Goal: Task Accomplishment & Management: Manage account settings

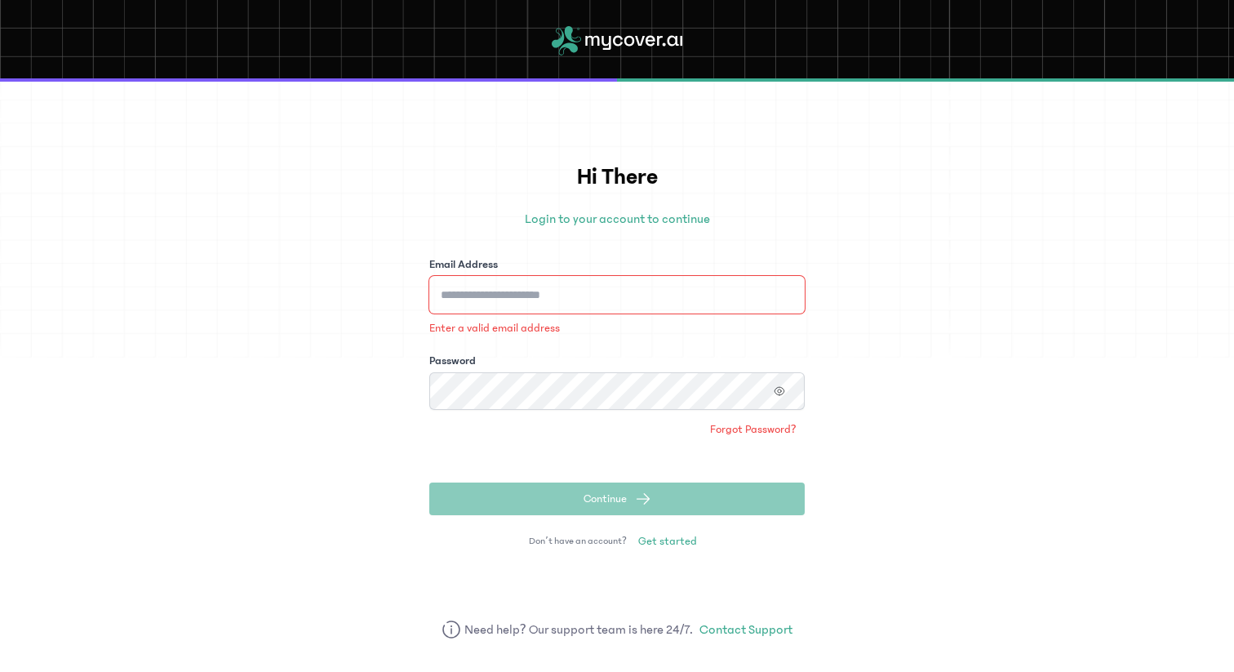
click at [585, 299] on input "Email Address" at bounding box center [616, 295] width 375 height 38
type input "**********"
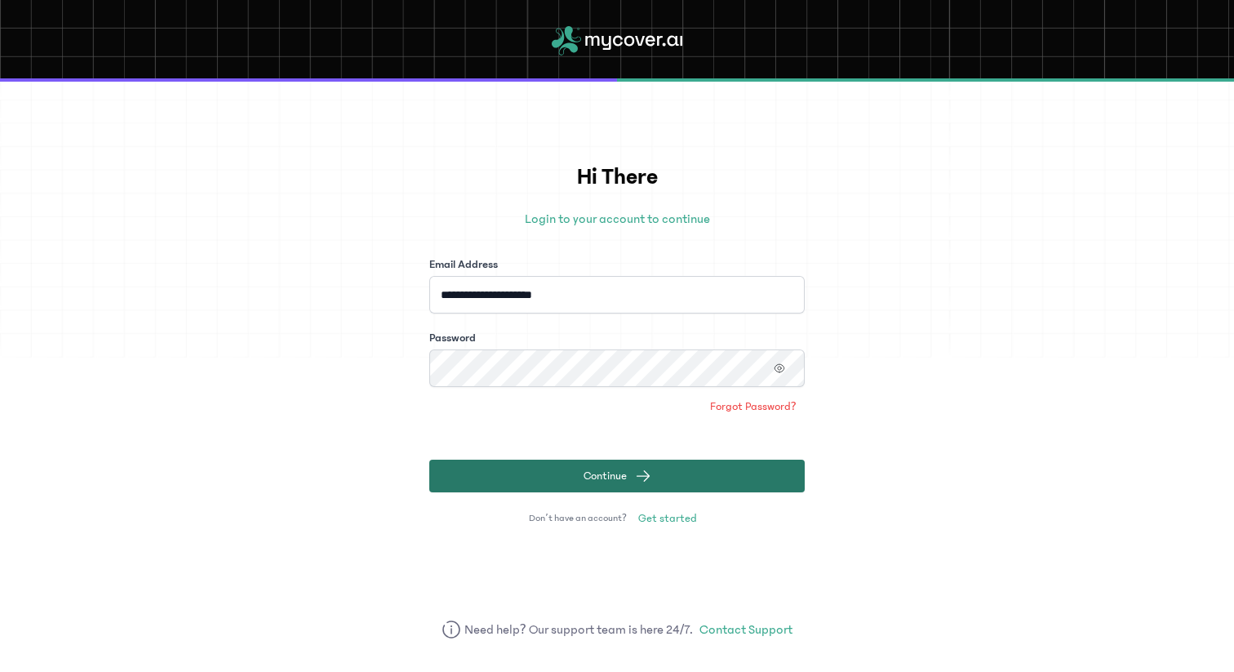
click at [598, 464] on button "Continue" at bounding box center [616, 475] width 375 height 33
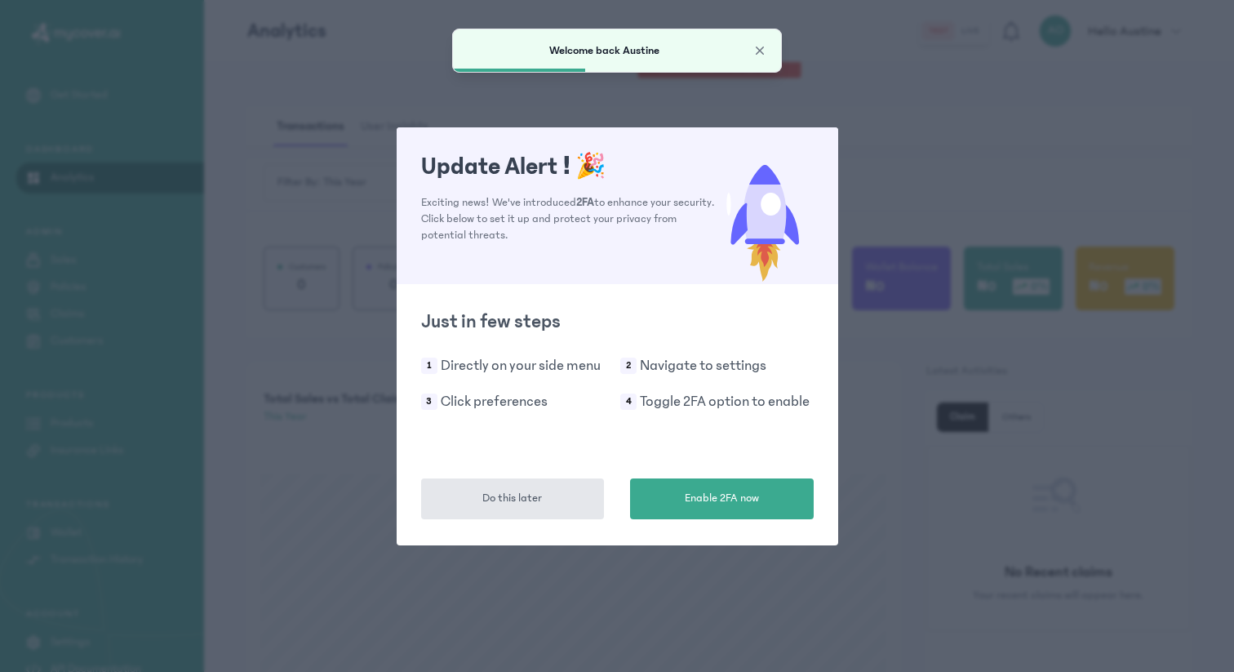
click at [972, 321] on div "Update Alert ! 🎉 Exciting news! We've introduced 2FA to enhance your security. …" at bounding box center [617, 336] width 1234 height 672
click at [885, 172] on div "Update Alert ! 🎉 Exciting news! We've introduced 2FA to enhance your security. …" at bounding box center [617, 336] width 1234 height 672
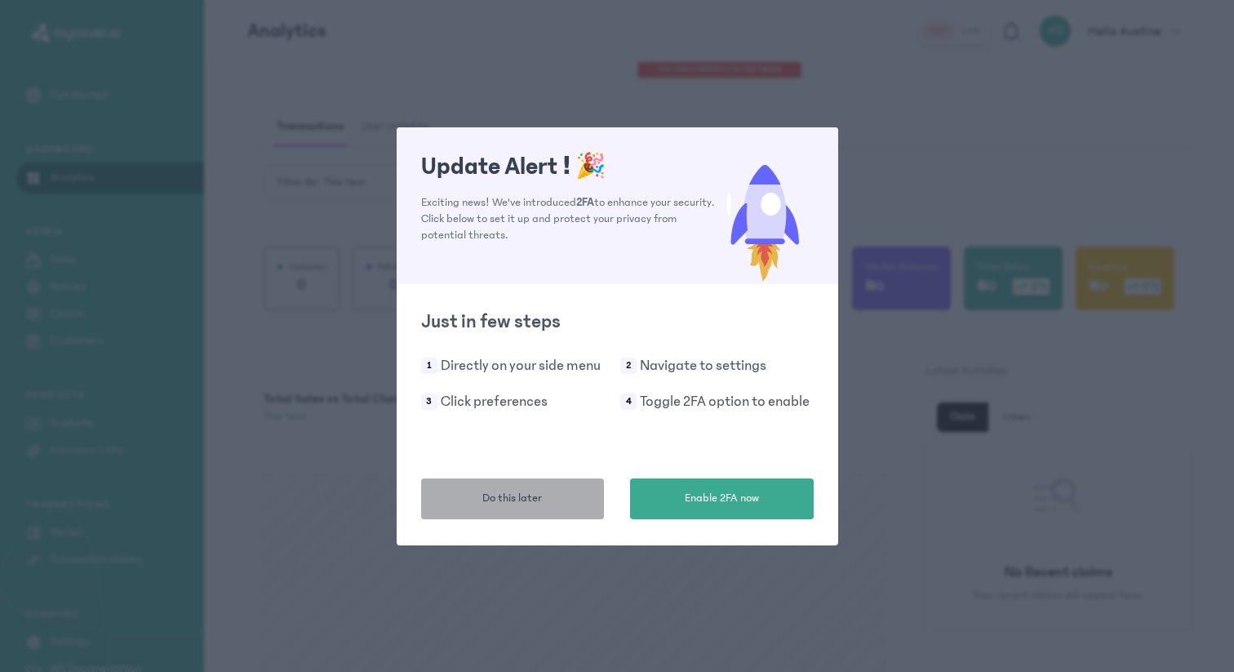
click at [587, 508] on button "Do this later" at bounding box center [513, 498] width 184 height 41
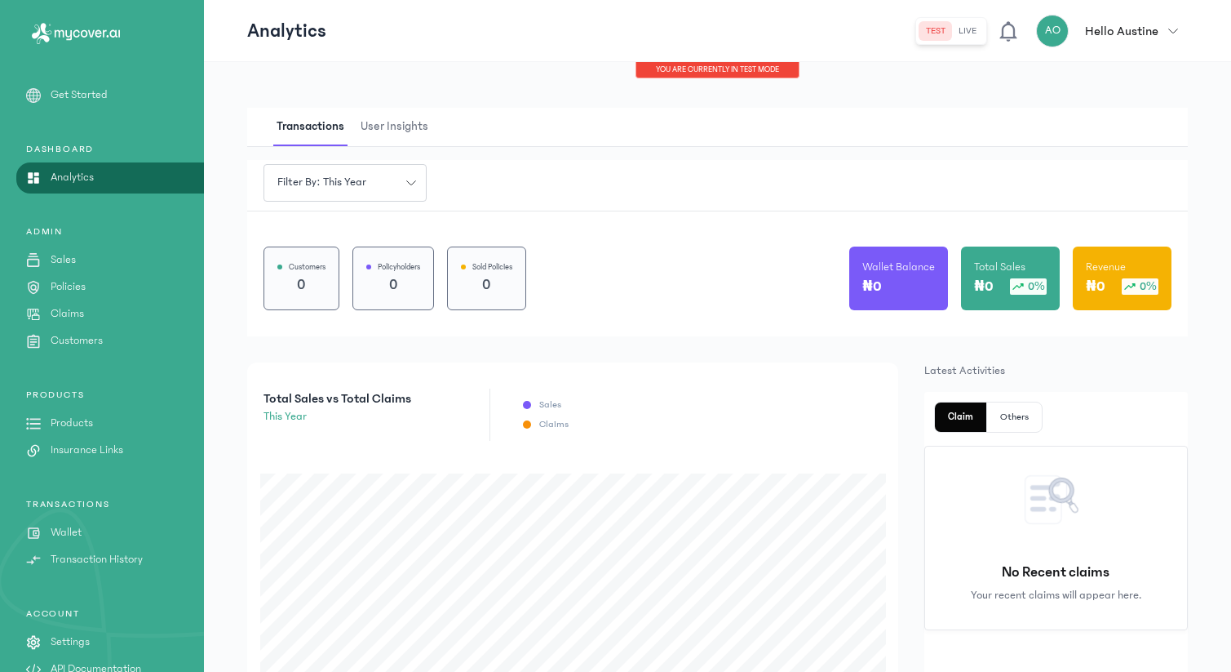
click at [91, 260] on link "Sales" at bounding box center [102, 259] width 204 height 17
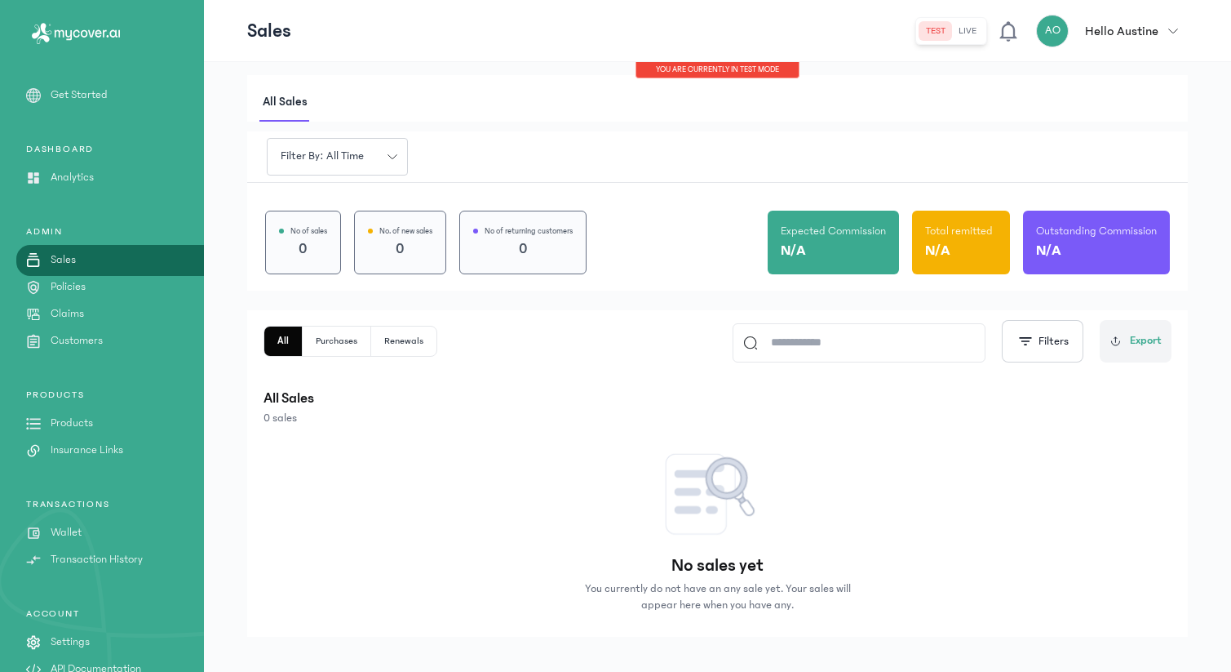
scroll to position [16, 0]
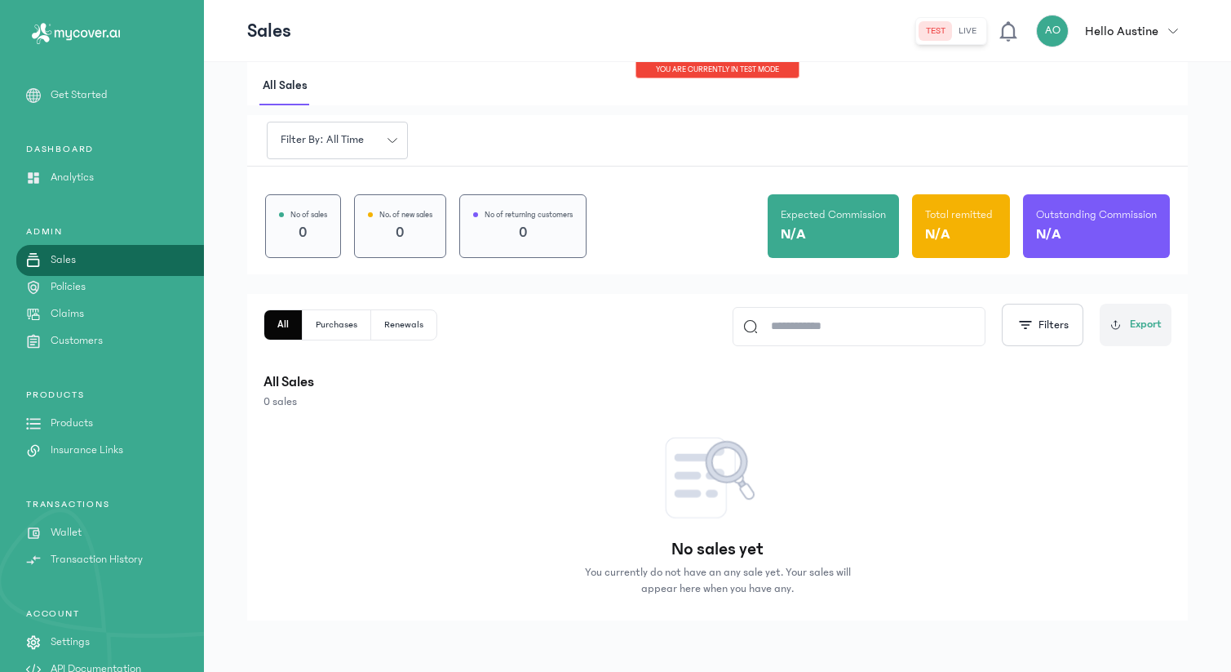
click at [124, 285] on link "Policies" at bounding box center [102, 286] width 204 height 17
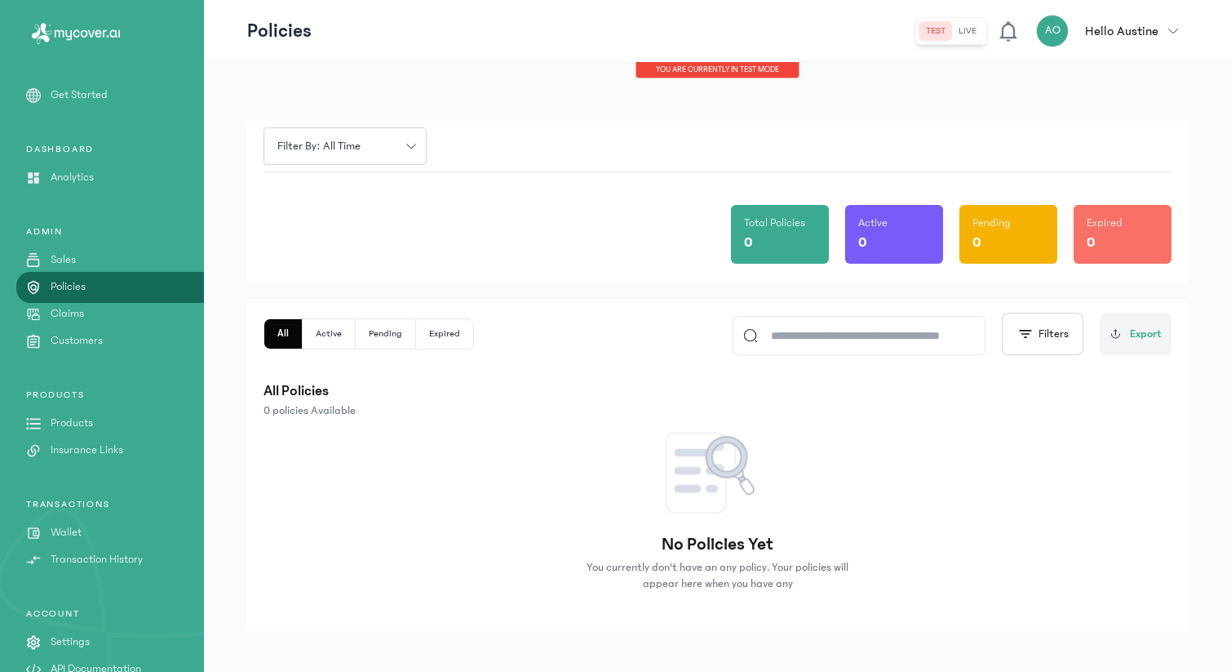
click at [137, 317] on link "Claims" at bounding box center [102, 313] width 204 height 17
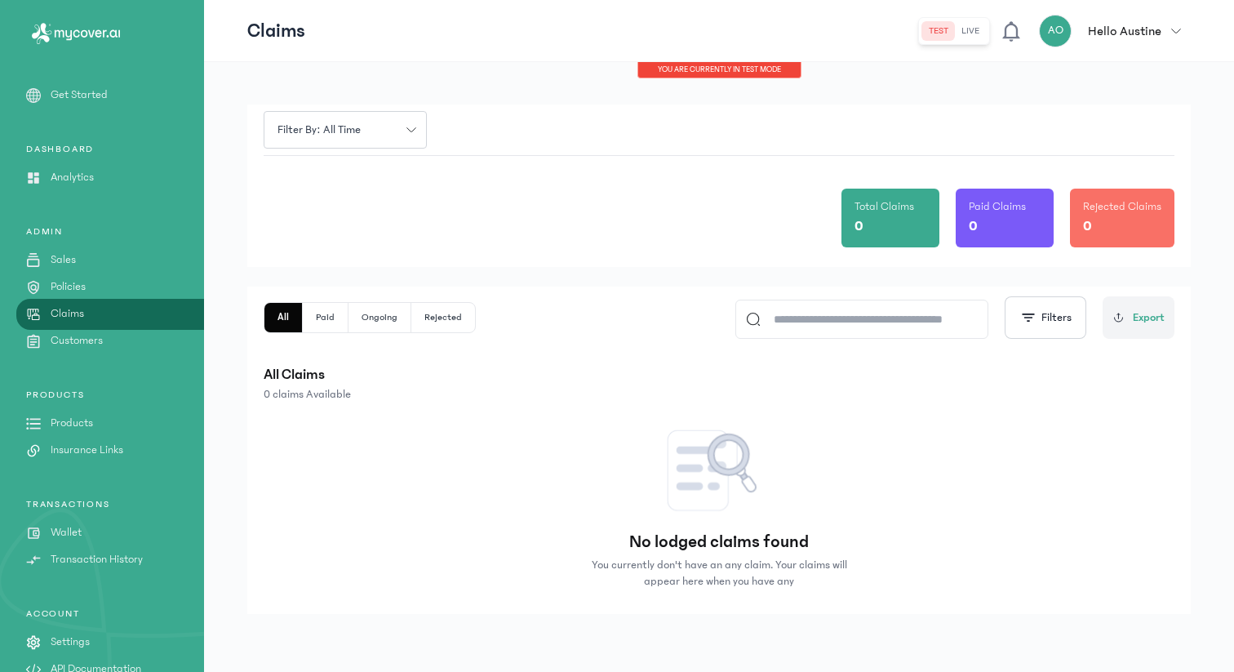
click at [125, 342] on link "Customers" at bounding box center [102, 340] width 204 height 17
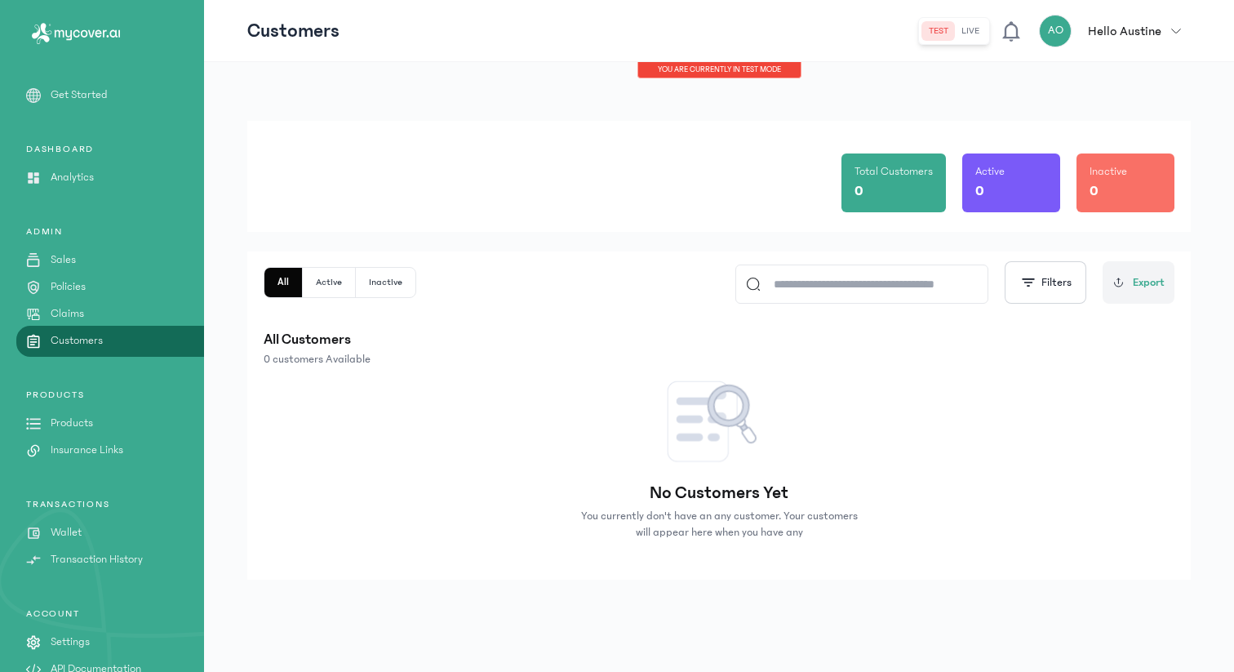
click at [103, 423] on link "Products" at bounding box center [102, 423] width 204 height 17
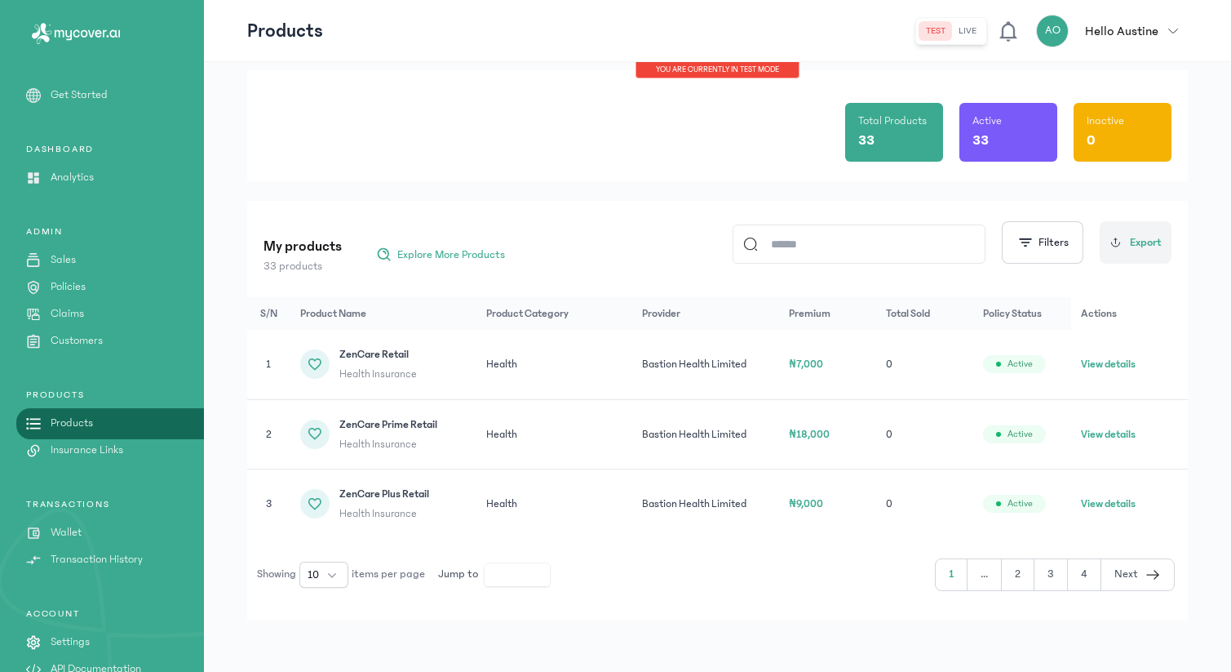
scroll to position [29, 0]
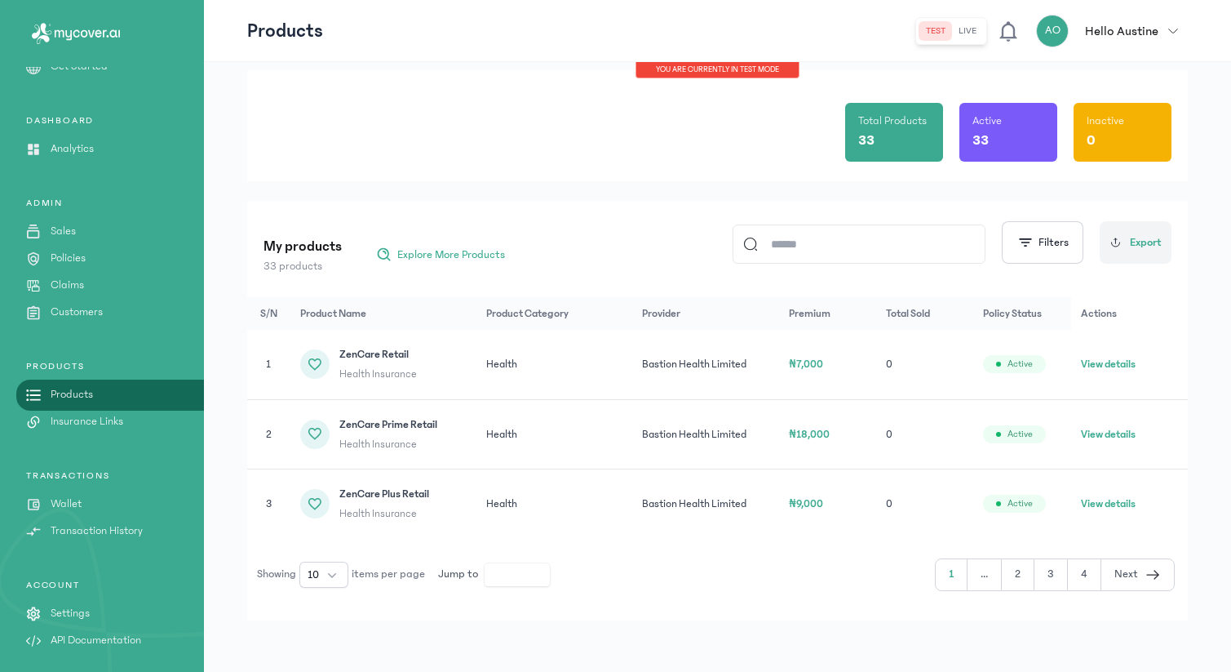
click at [89, 615] on p "Settings" at bounding box center [70, 613] width 39 height 17
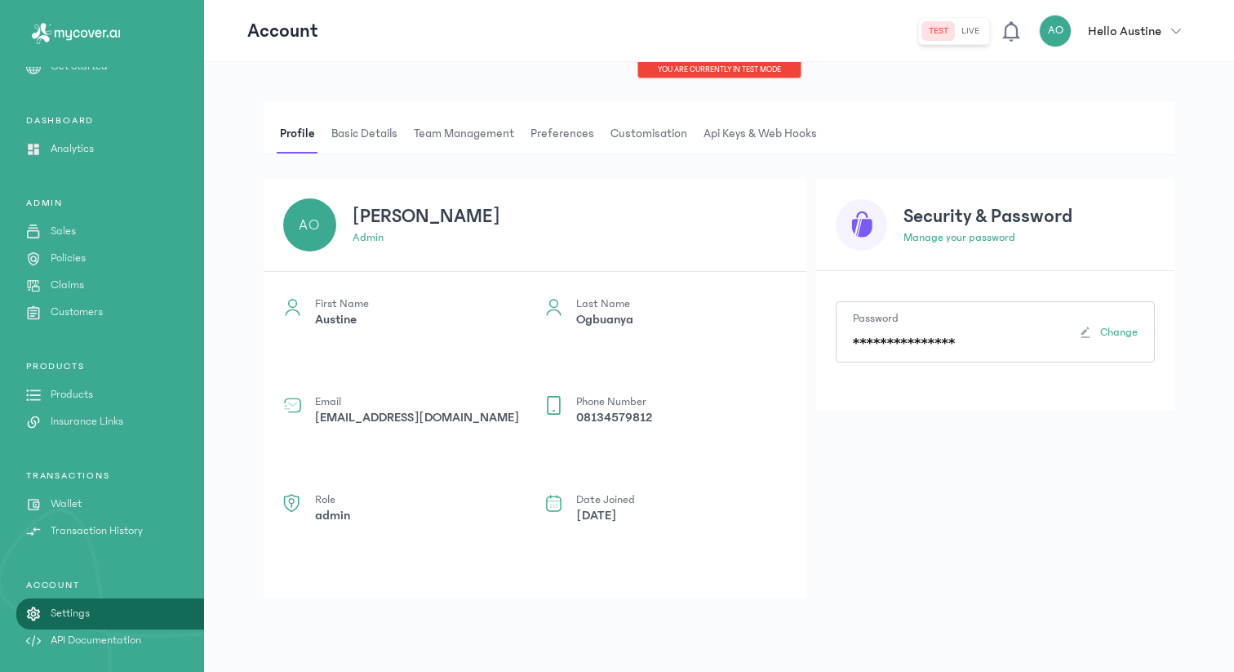
click at [362, 121] on span "Basic details" at bounding box center [364, 133] width 73 height 39
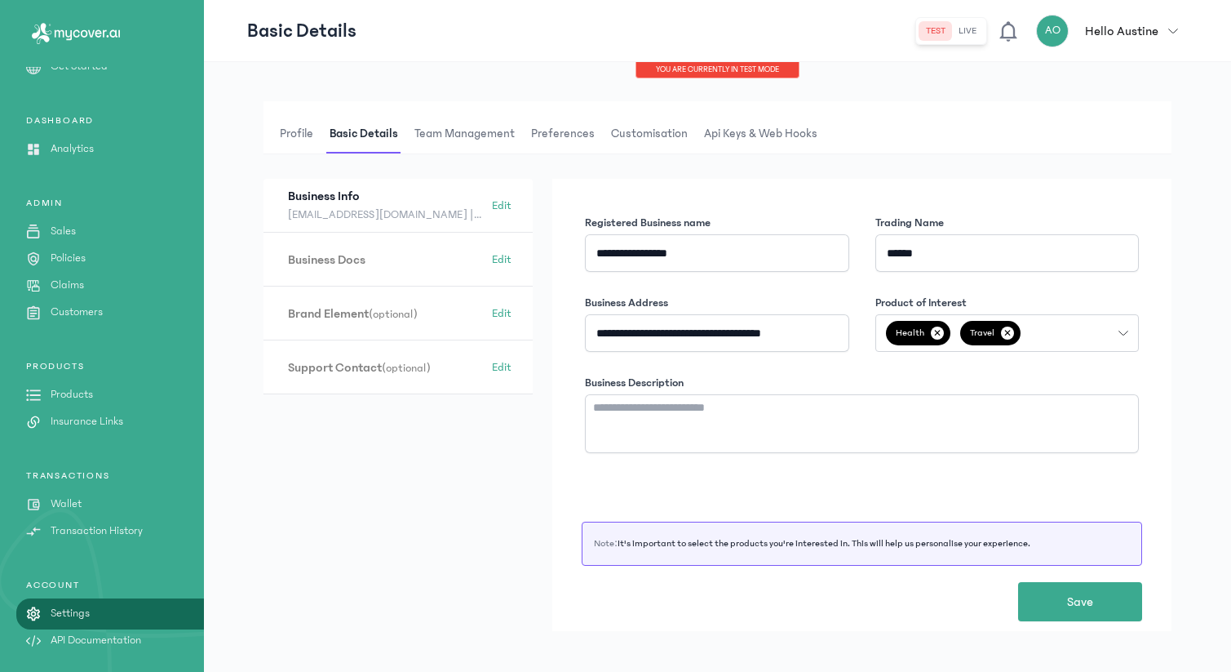
click at [480, 144] on span "Team Management" at bounding box center [464, 133] width 107 height 39
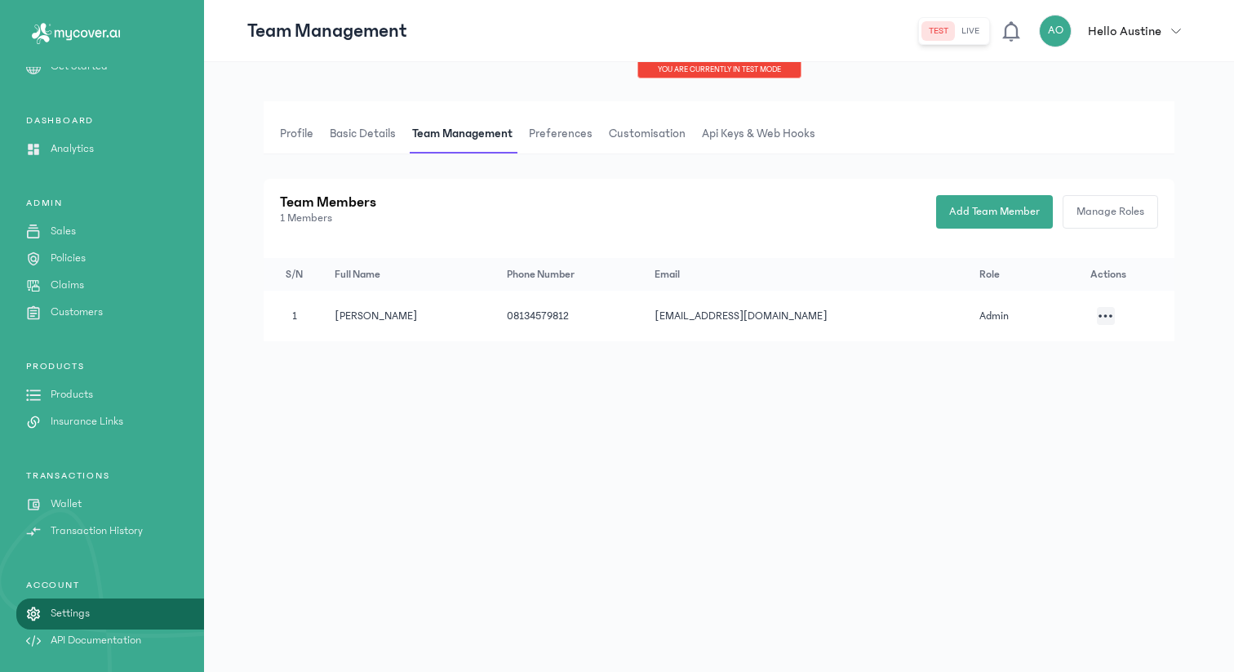
click at [564, 140] on span "Preferences" at bounding box center [561, 133] width 70 height 39
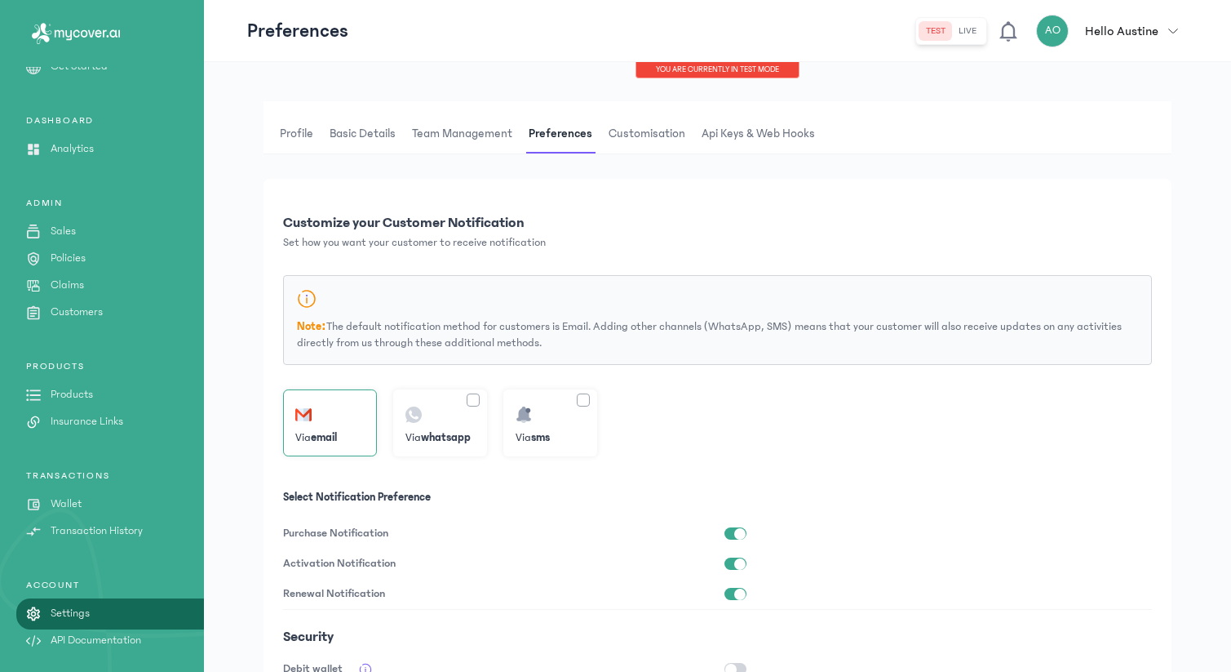
click at [484, 126] on span "Team Management" at bounding box center [462, 133] width 107 height 39
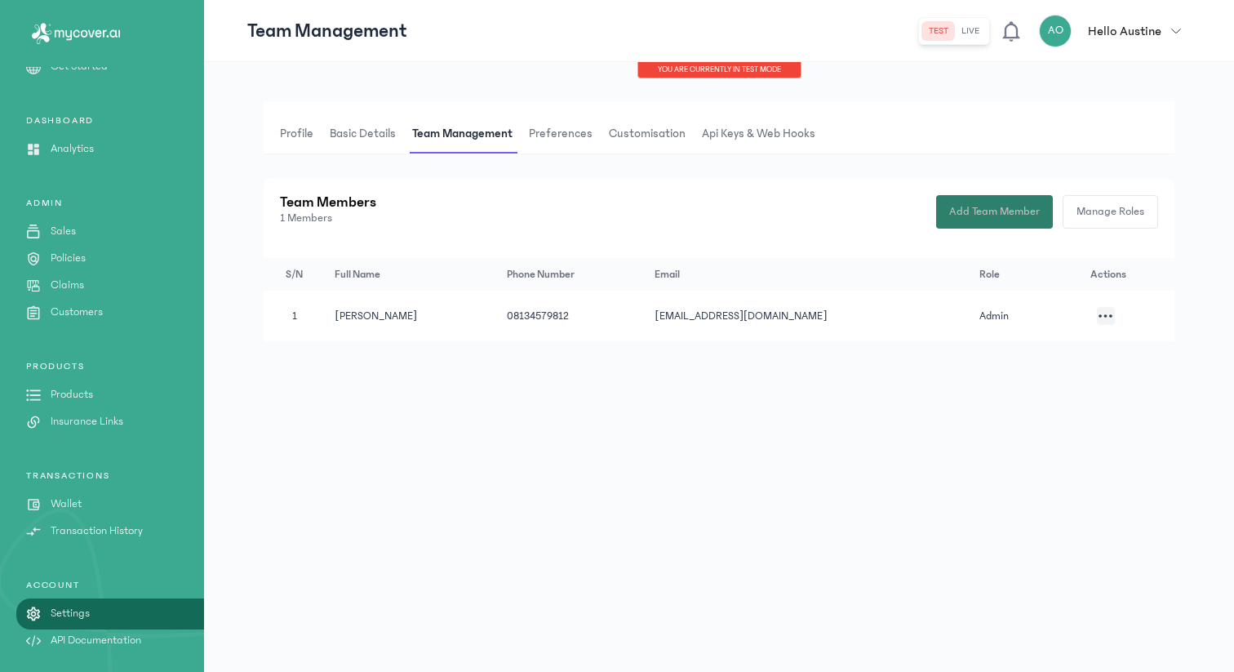
click at [968, 224] on button "Add Team Member" at bounding box center [994, 211] width 117 height 33
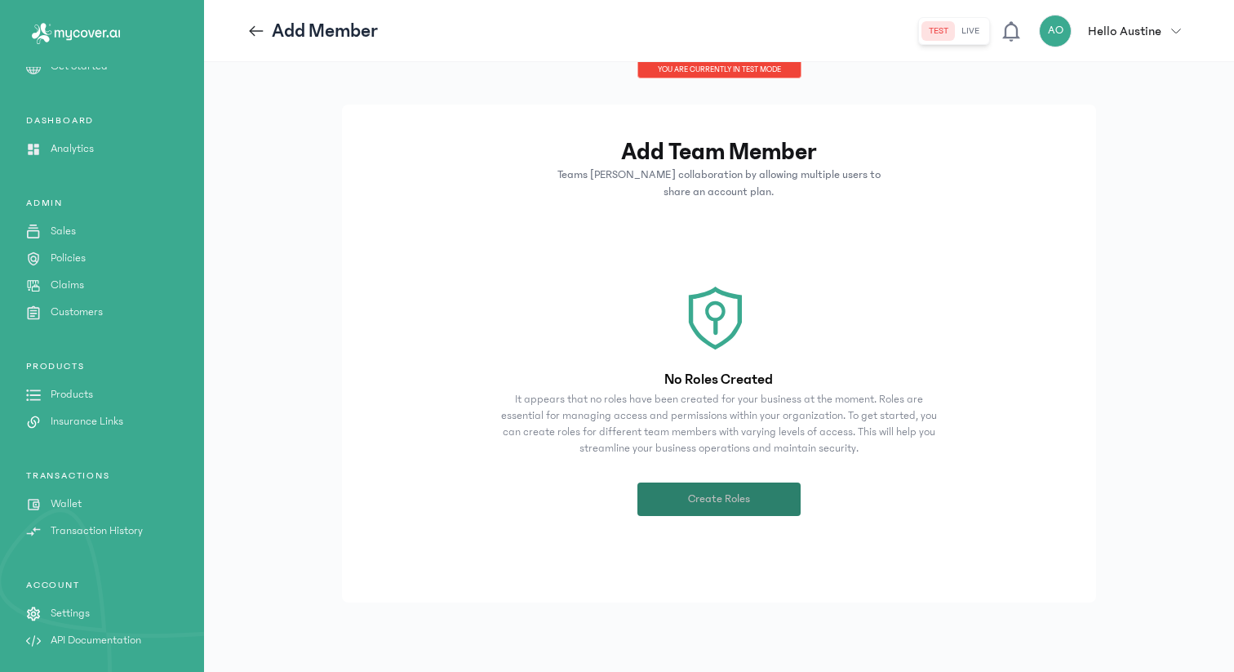
click at [760, 488] on button "Create Roles" at bounding box center [718, 498] width 163 height 33
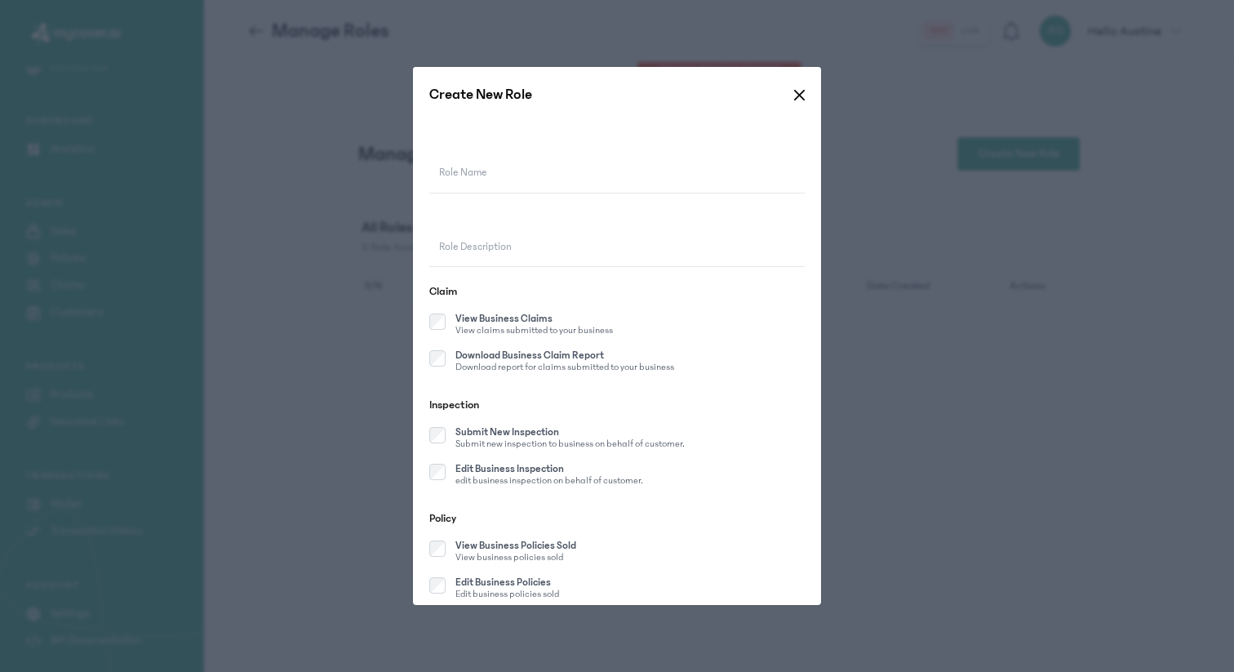
click at [630, 176] on input "Role Name" at bounding box center [616, 174] width 375 height 38
type input "*****"
click at [590, 243] on input "Role Description" at bounding box center [616, 247] width 375 height 38
type input "**********"
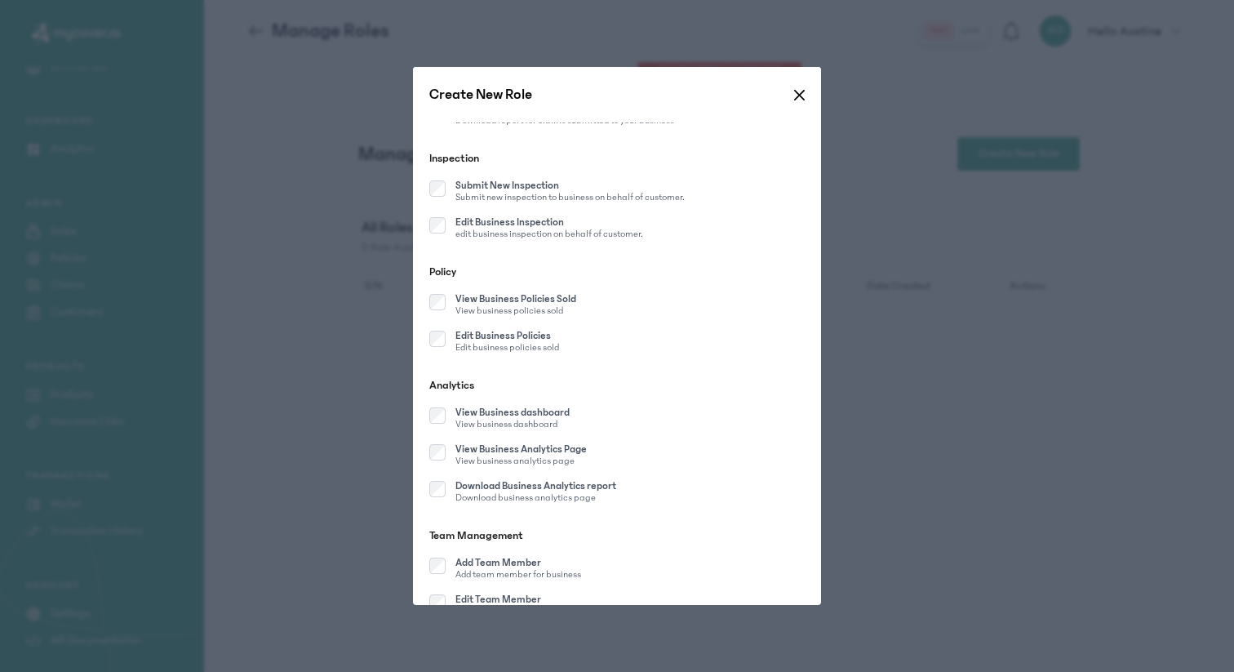
scroll to position [256, 0]
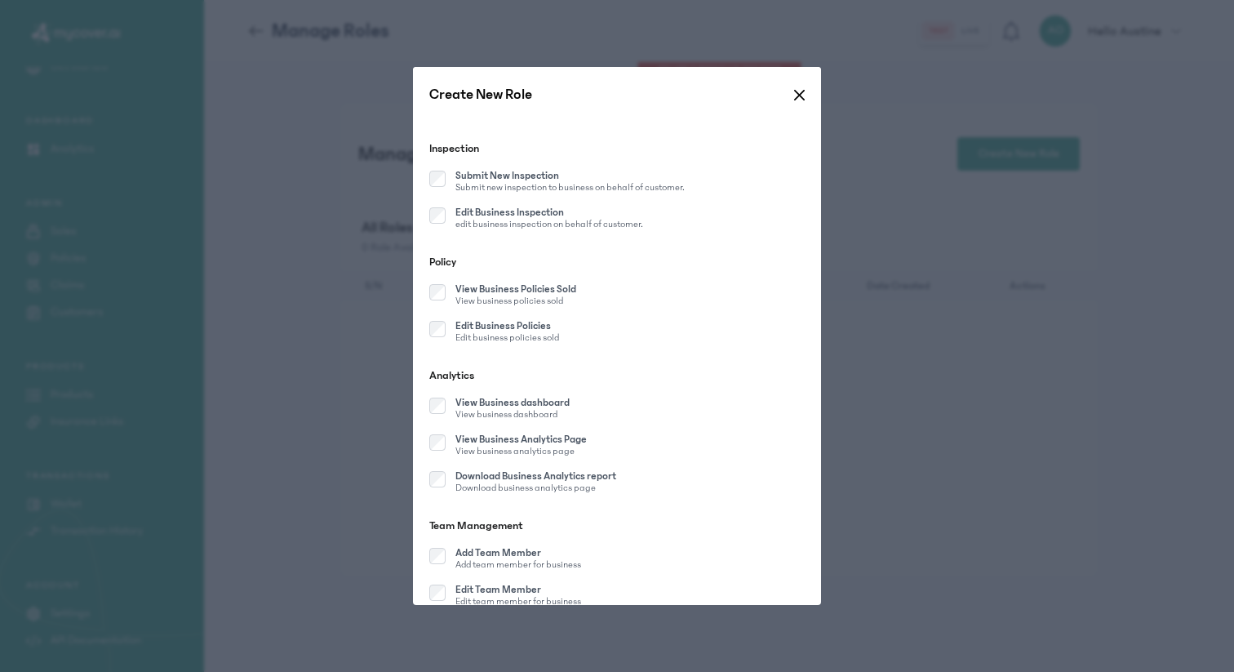
click at [436, 339] on div "Edit Business Policies Edit business policies sold" at bounding box center [494, 333] width 130 height 24
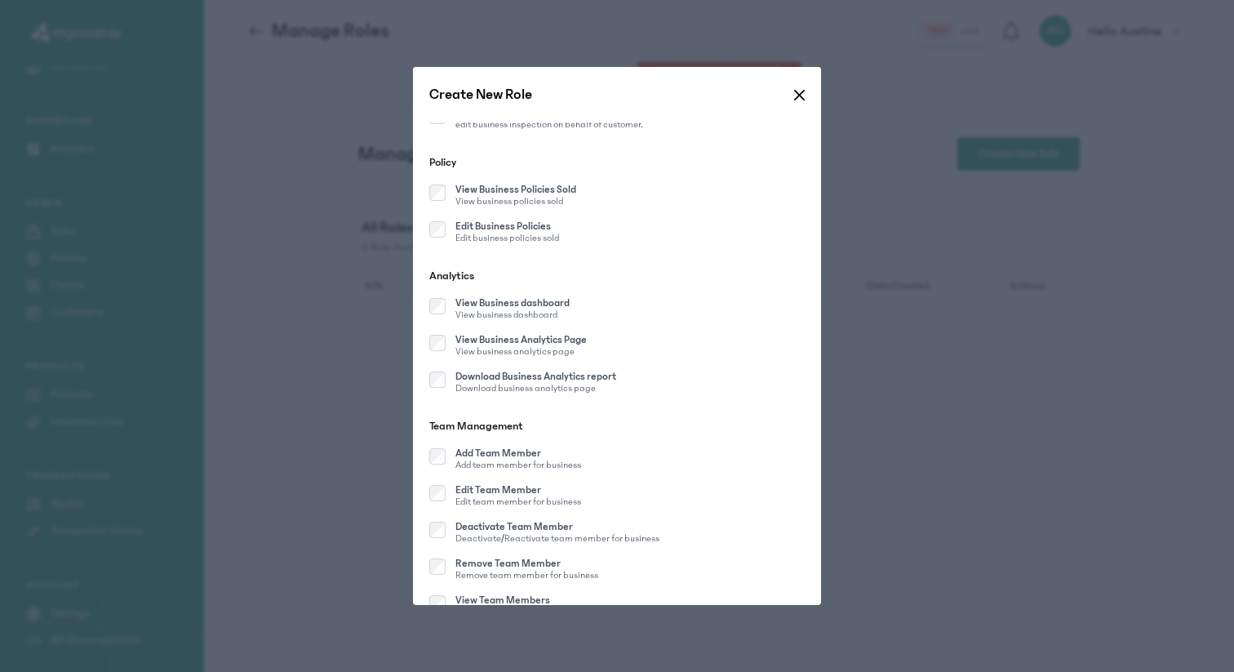
scroll to position [392, 0]
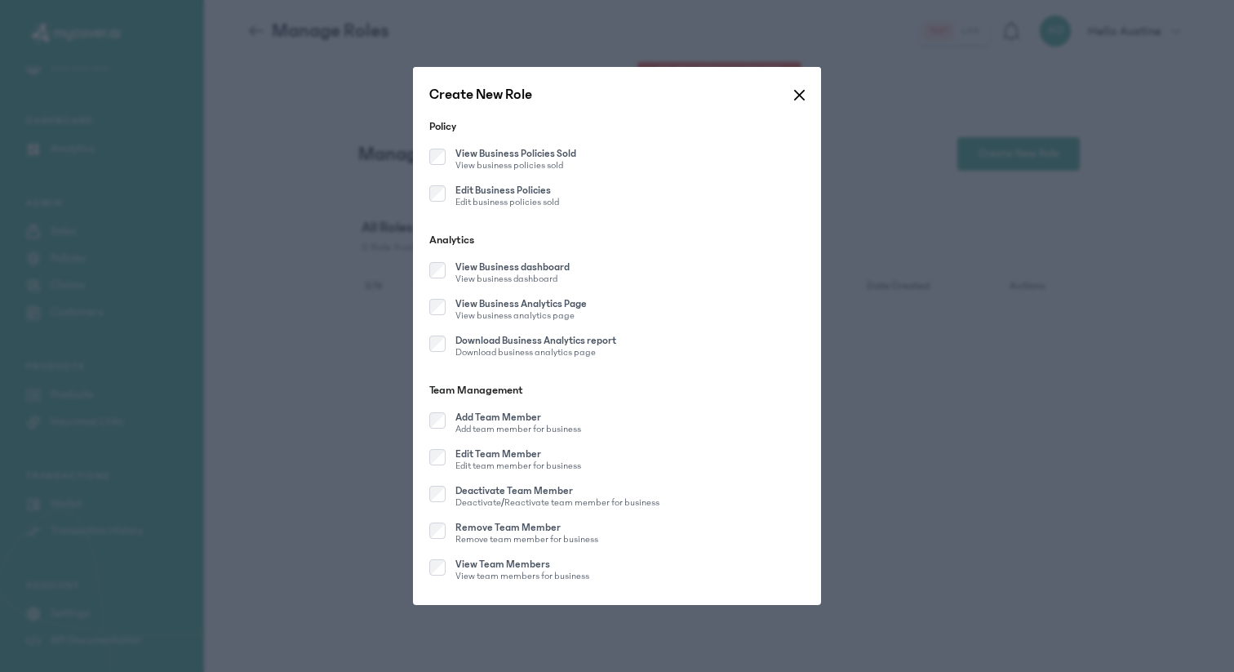
click at [436, 324] on div "Analytics View Business dashboard View business dashboard View Business Analyti…" at bounding box center [616, 299] width 375 height 134
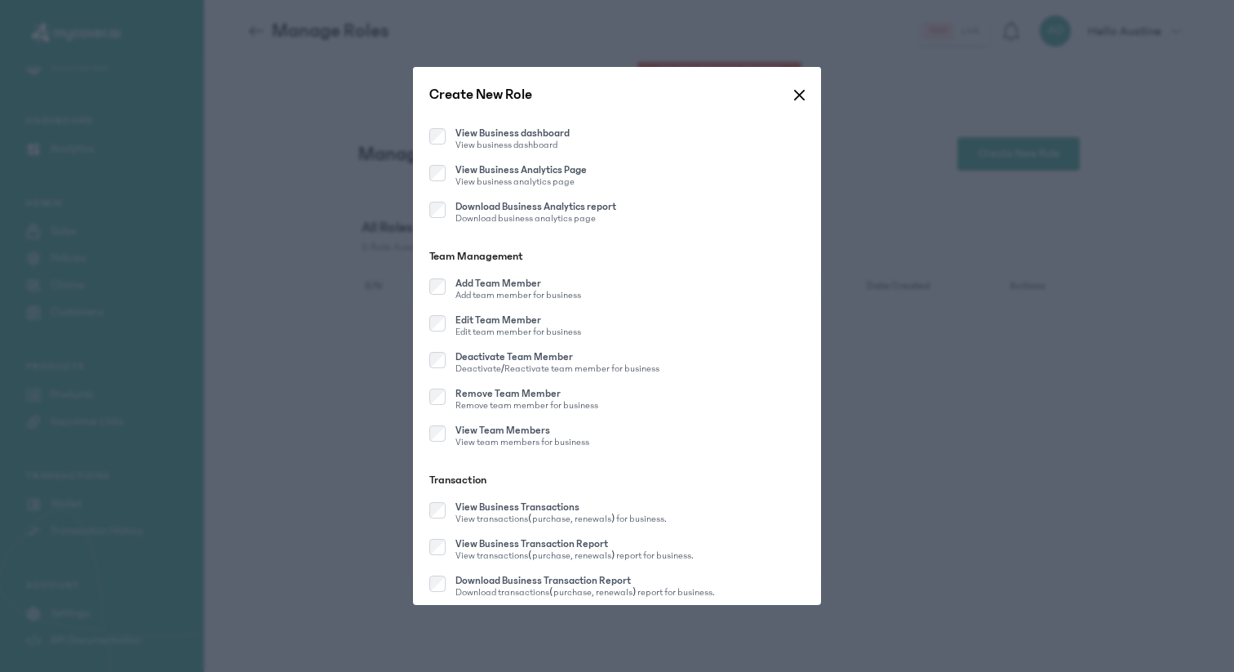
scroll to position [532, 0]
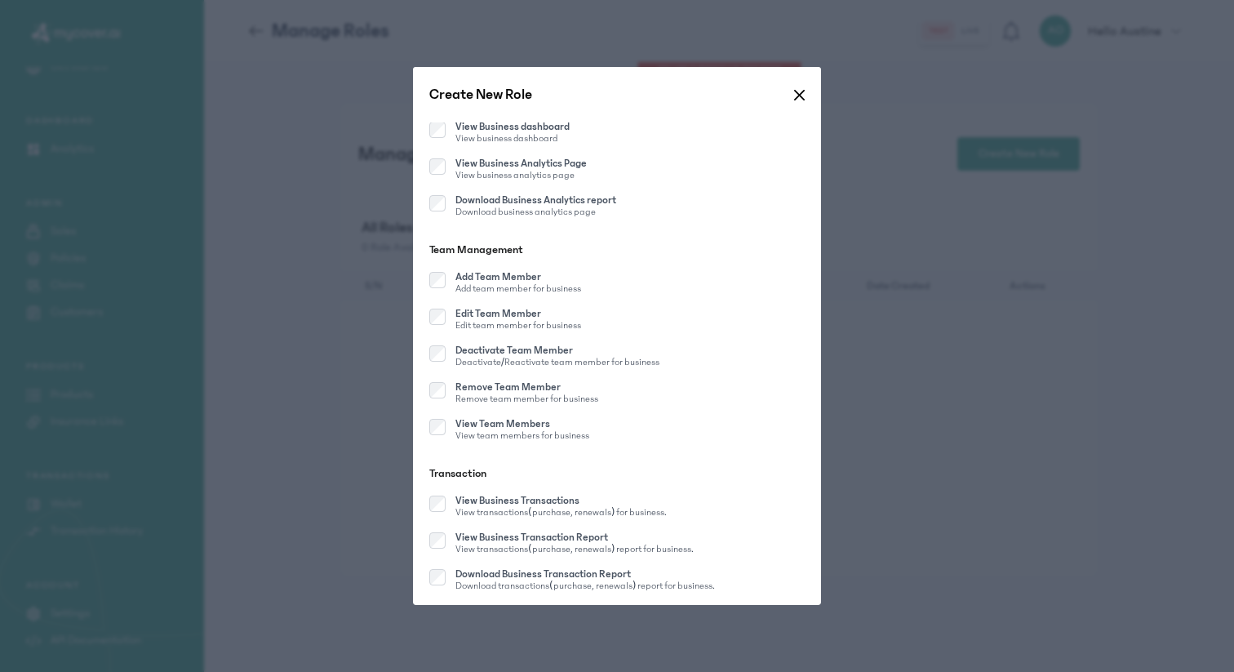
click at [436, 327] on div "Edit Team Member Edit team member for business" at bounding box center [505, 320] width 152 height 24
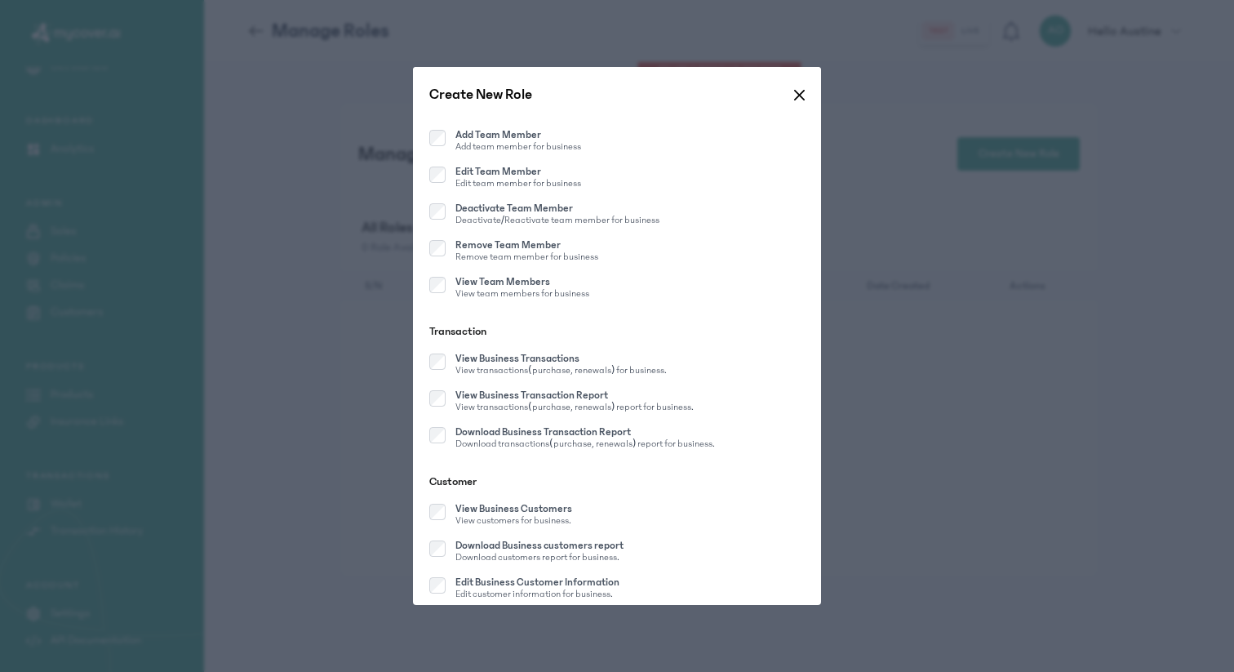
scroll to position [708, 0]
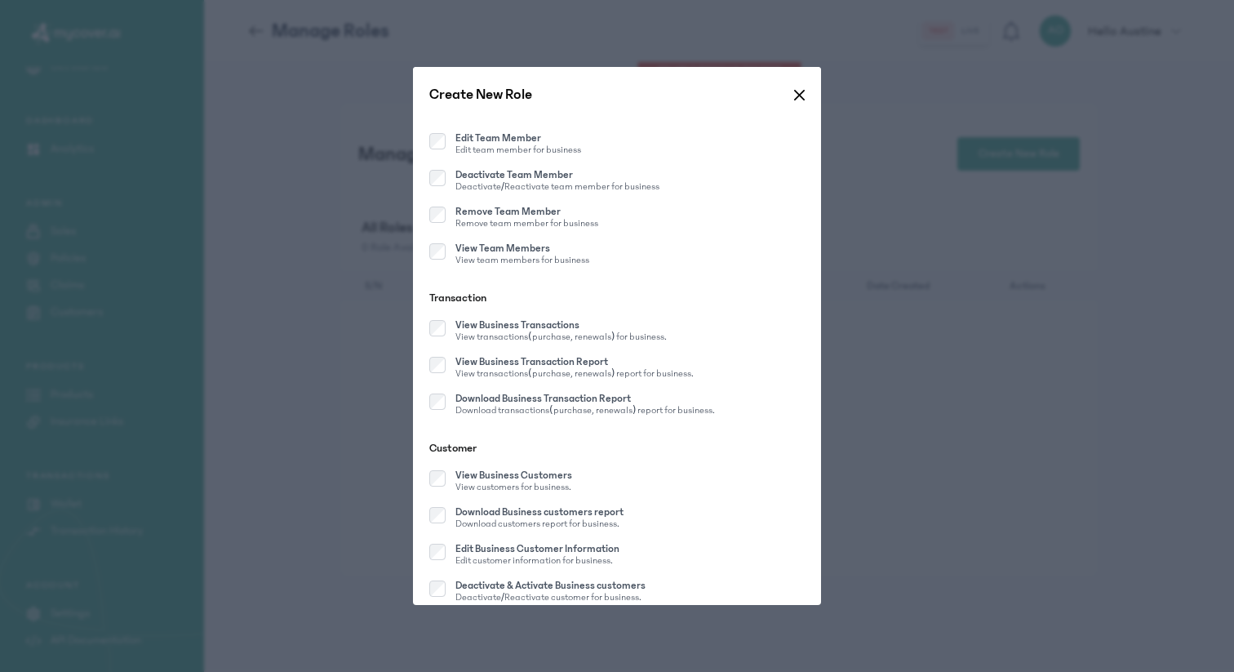
click at [438, 373] on div "View Business Transaction Report View transactions(purchase, renewals) report f…" at bounding box center [561, 369] width 264 height 24
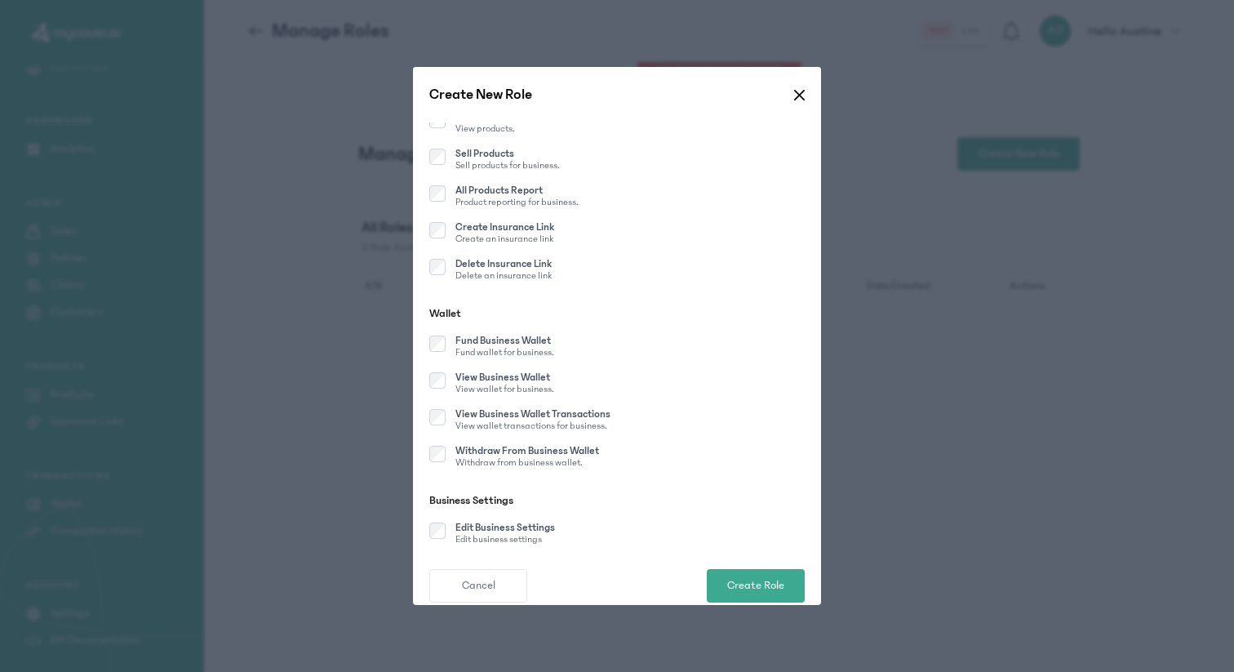
scroll to position [1276, 0]
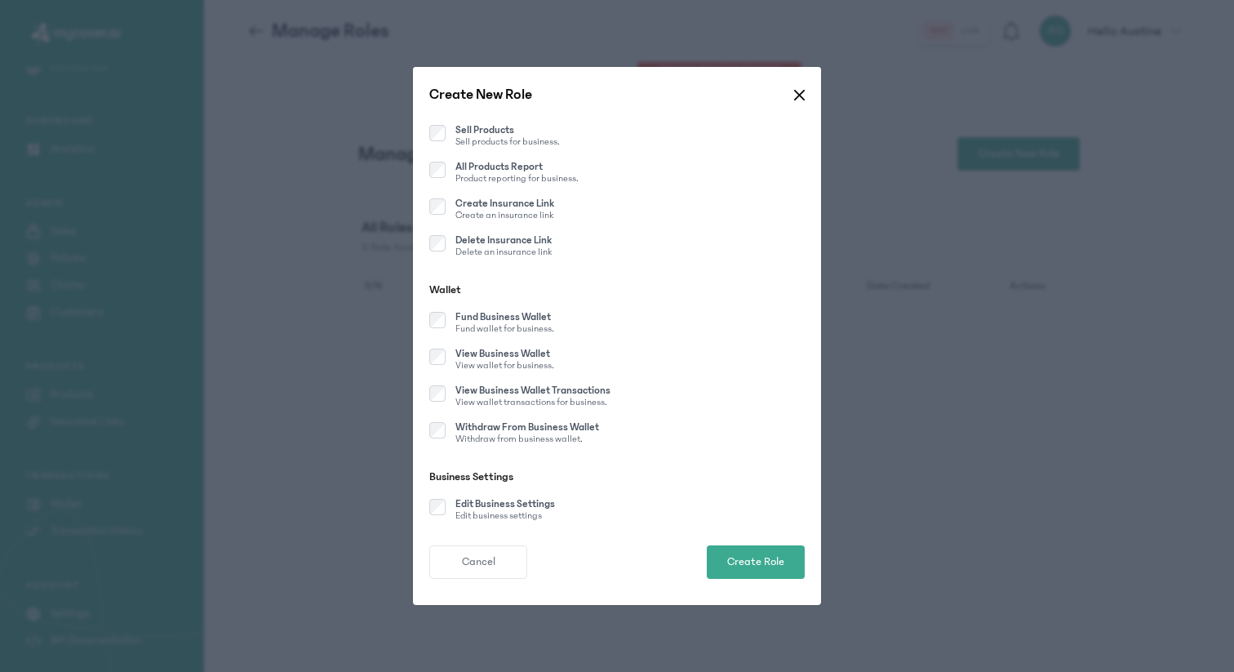
click at [441, 309] on div "Wallet Fund Business Wallet Fund wallet for business. View Business Wallet View…" at bounding box center [616, 367] width 375 height 171
click at [760, 565] on span "Create Role" at bounding box center [755, 561] width 57 height 17
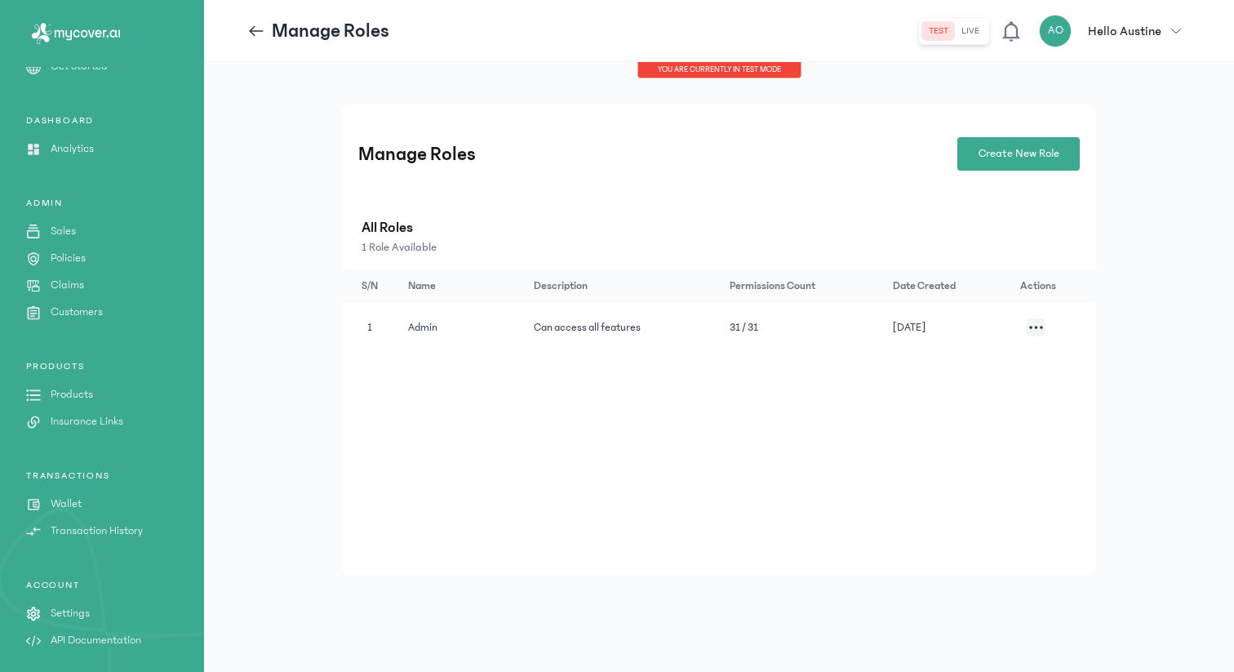
click at [1039, 330] on button "button" at bounding box center [1036, 327] width 18 height 18
click at [910, 227] on p "All Roles" at bounding box center [720, 227] width 716 height 23
click at [257, 38] on icon at bounding box center [256, 31] width 18 height 18
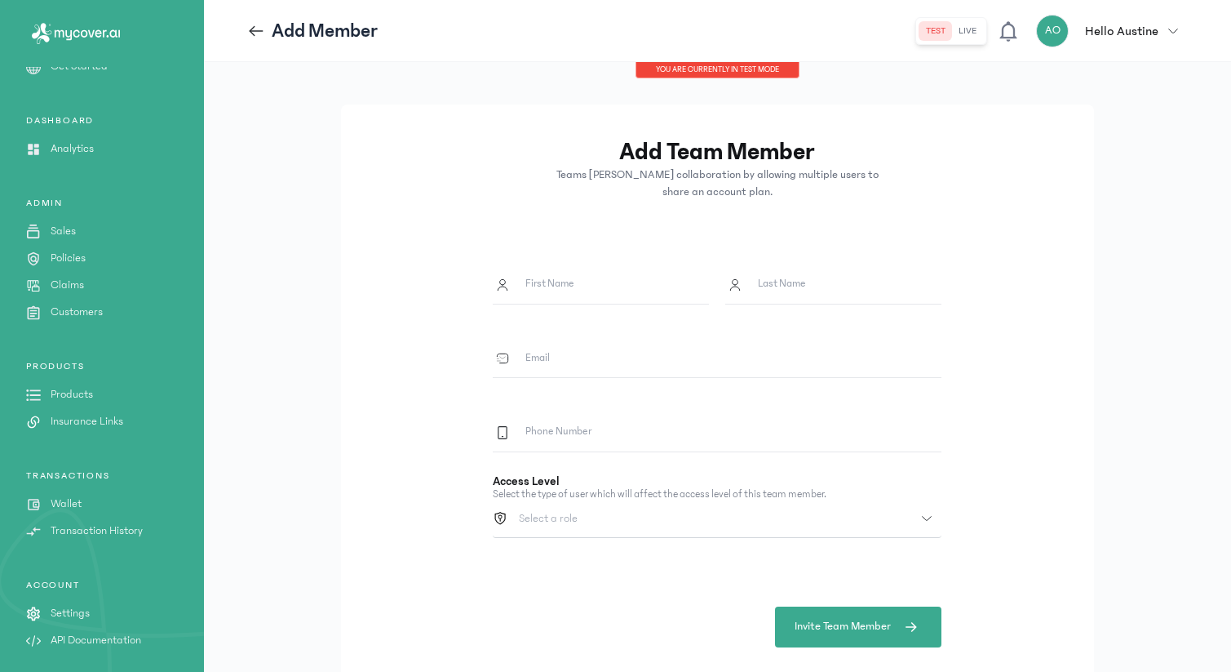
click at [615, 286] on input "First Name" at bounding box center [610, 285] width 197 height 38
type input "****"
click at [761, 282] on label "Last Name" at bounding box center [782, 284] width 48 height 16
click at [761, 282] on input "Last Name" at bounding box center [843, 285] width 197 height 38
type input "*"
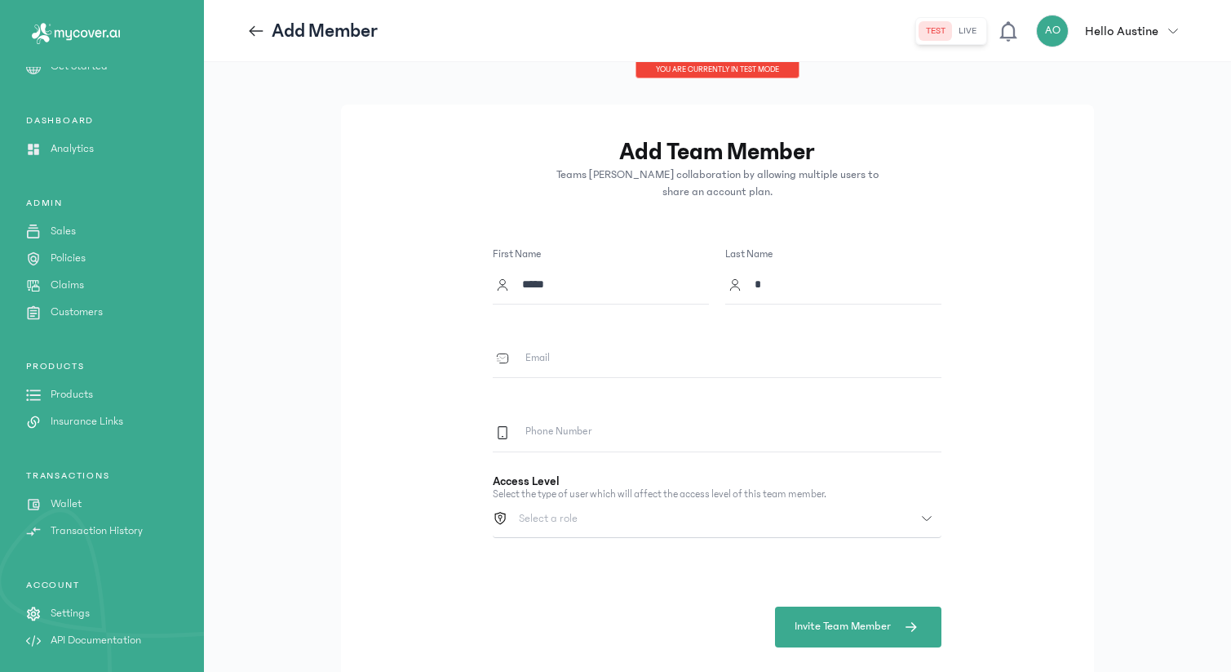
click at [632, 351] on input "Email" at bounding box center [726, 358] width 429 height 38
paste input "**********"
type input "**********"
click at [783, 288] on input "*" at bounding box center [843, 285] width 197 height 38
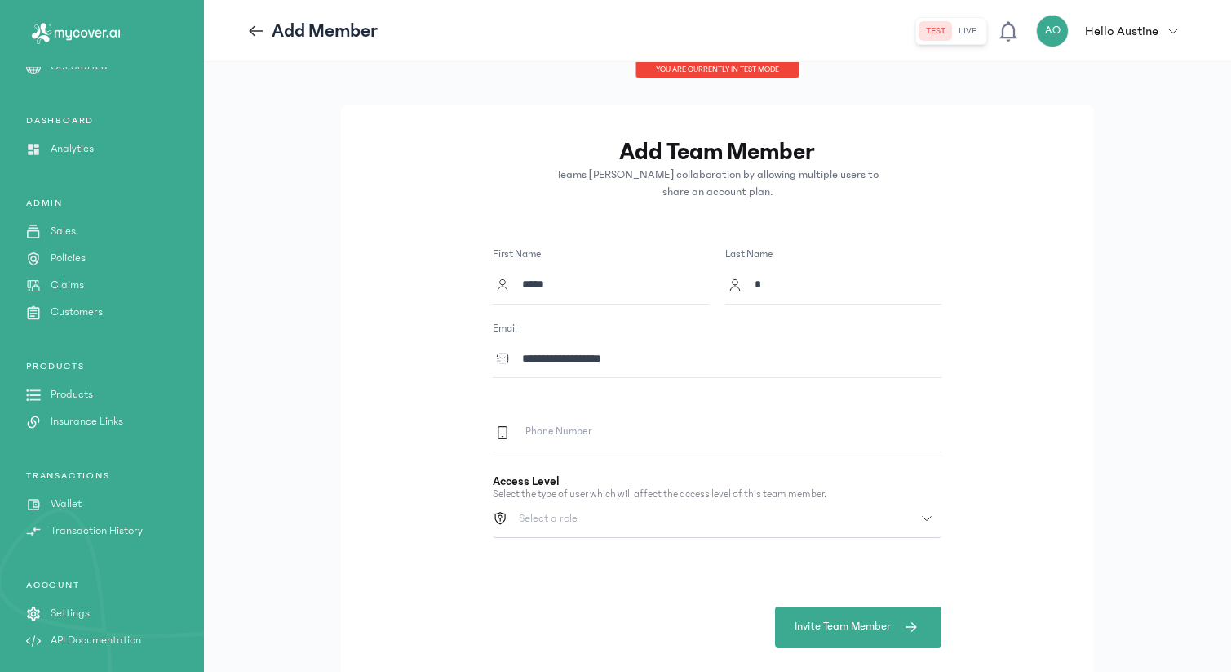
paste input "****"
type input "*****"
click at [1016, 316] on div "**********" at bounding box center [717, 398] width 752 height 588
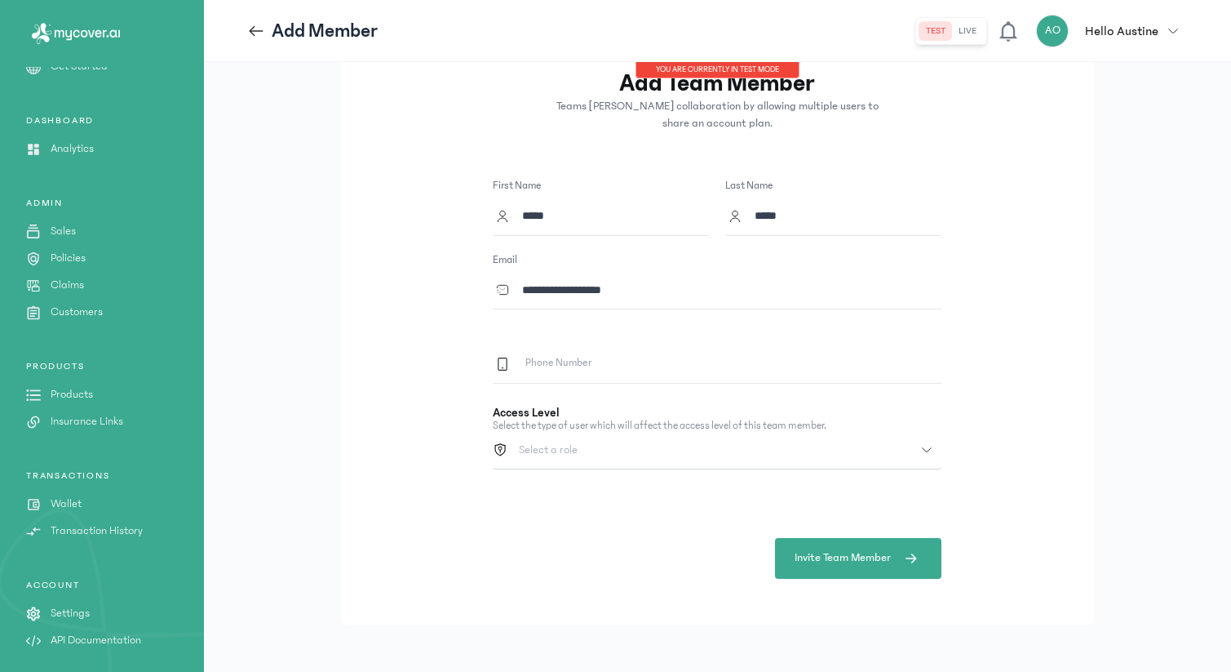
scroll to position [73, 0]
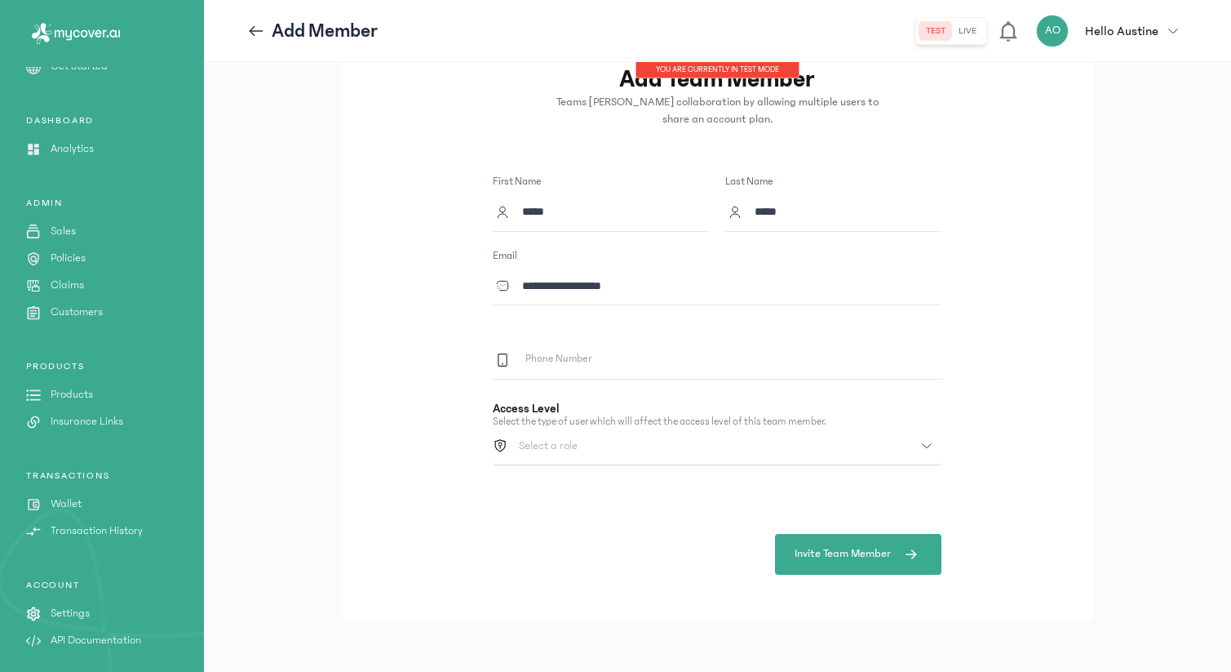
click at [929, 439] on button "Select a role" at bounding box center [717, 447] width 449 height 38
click at [898, 477] on button "Admin" at bounding box center [717, 483] width 449 height 30
click at [882, 543] on button "Invite Team Member" at bounding box center [858, 554] width 166 height 41
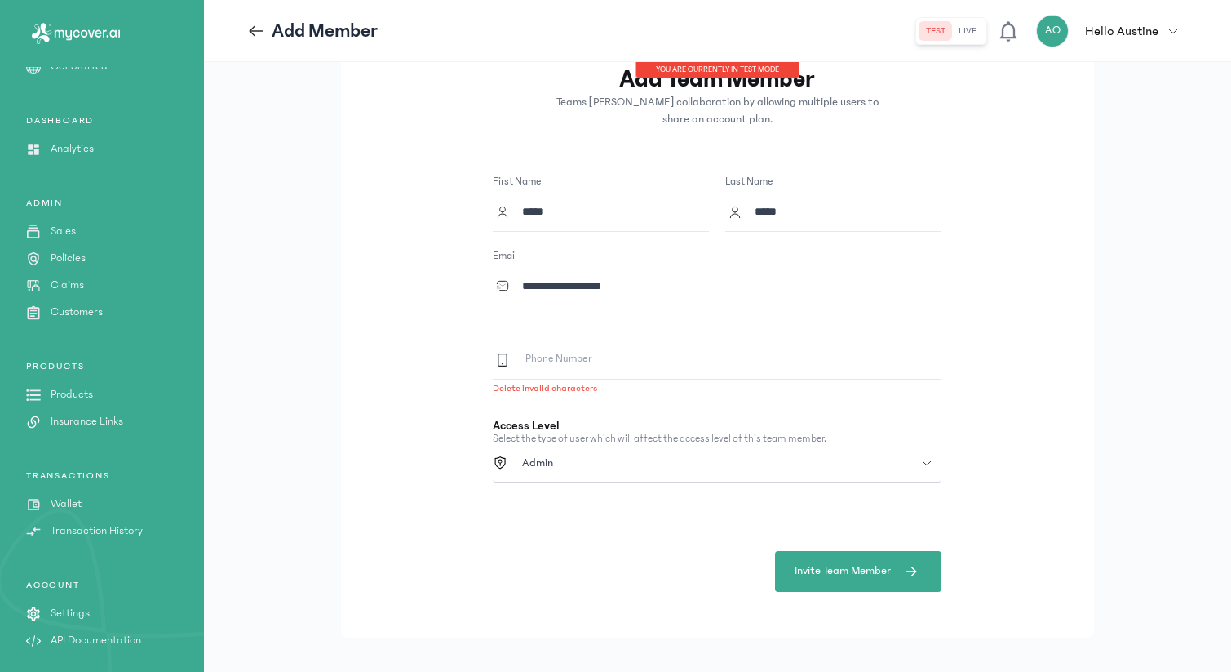
click at [851, 372] on input "Phone Number" at bounding box center [726, 360] width 429 height 38
click at [983, 371] on div "**********" at bounding box center [717, 335] width 752 height 606
